Goal: Navigation & Orientation: Find specific page/section

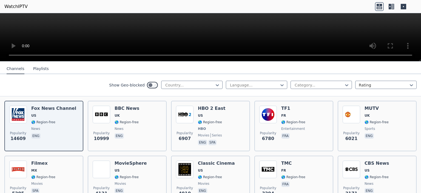
scroll to position [59, 0]
click at [219, 84] on icon at bounding box center [217, 85] width 3 height 2
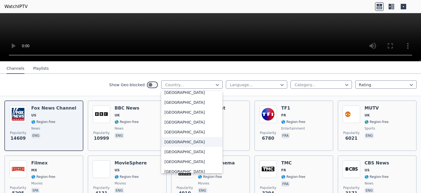
scroll to position [1910, 0]
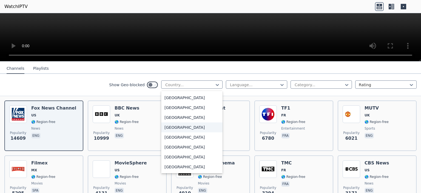
click at [183, 123] on div "[GEOGRAPHIC_DATA]" at bounding box center [191, 127] width 61 height 10
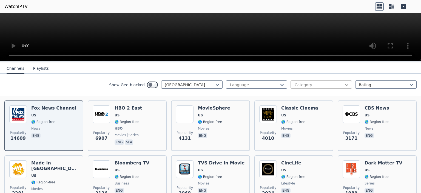
click at [344, 83] on icon at bounding box center [346, 84] width 5 height 5
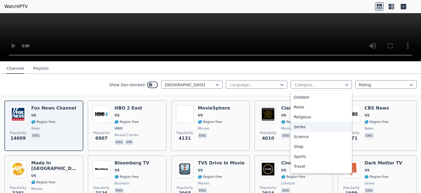
scroll to position [178, 0]
click at [300, 154] on div "Sports" at bounding box center [321, 156] width 61 height 10
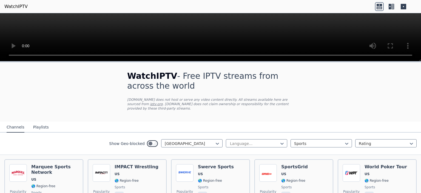
click at [37, 122] on button "Playlists" at bounding box center [41, 127] width 16 height 10
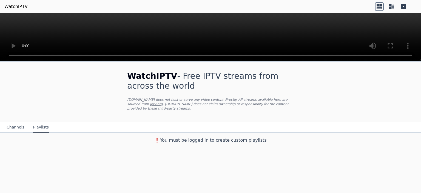
click at [15, 122] on button "Channels" at bounding box center [16, 127] width 18 height 10
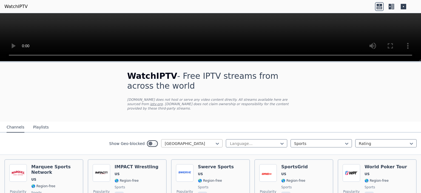
click at [205, 141] on div at bounding box center [190, 143] width 50 height 5
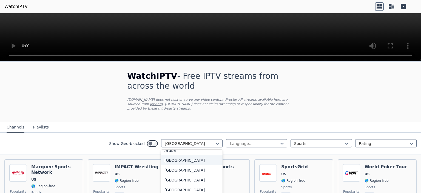
scroll to position [84, 0]
click at [177, 157] on div "[GEOGRAPHIC_DATA]" at bounding box center [191, 160] width 61 height 10
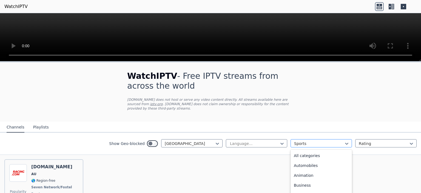
click at [327, 142] on div "Sports" at bounding box center [321, 143] width 61 height 8
click at [310, 151] on div "All categories" at bounding box center [321, 156] width 61 height 10
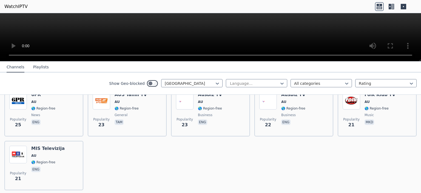
scroll to position [360, 0]
